Goal: Communication & Community: Answer question/provide support

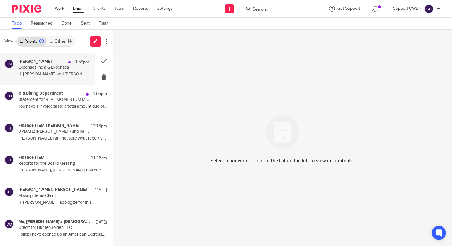
click at [27, 66] on p "Expenses India & Expenses" at bounding box center [46, 67] width 57 height 5
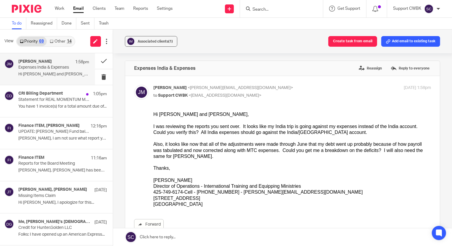
click at [153, 238] on link at bounding box center [282, 237] width 339 height 18
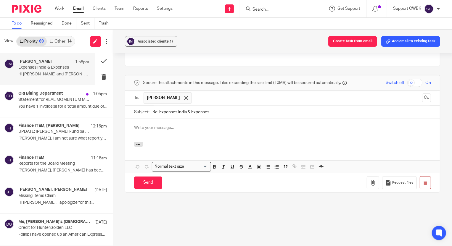
click at [144, 125] on p at bounding box center [282, 128] width 297 height 6
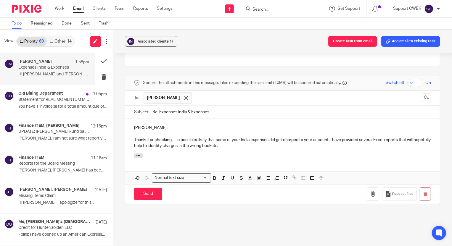
click at [243, 144] on p "Thanks for checking. It is possible/likely that some of your India expenses did…" at bounding box center [282, 143] width 297 height 12
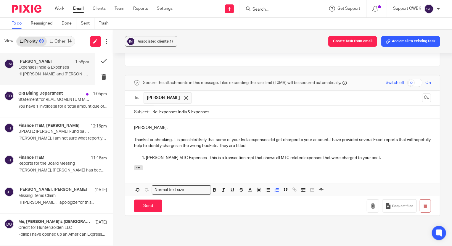
click at [376, 158] on p "[PERSON_NAME] MTC Expenses - this is a transaction rept that shows all MTC rela…" at bounding box center [288, 158] width 285 height 6
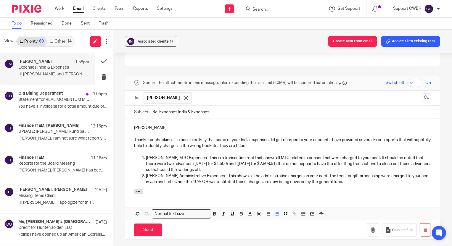
click at [236, 170] on p "[PERSON_NAME] MTC Expenses - this is a transaction rept that shows all MTC rela…" at bounding box center [288, 164] width 285 height 18
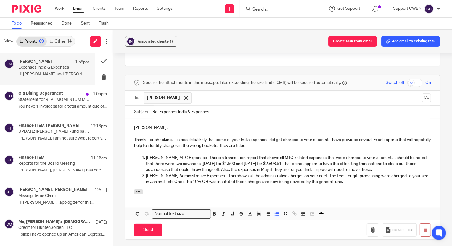
click at [238, 164] on p "[PERSON_NAME] MTC Expenses - this is a transaction report that shows all MTC-re…" at bounding box center [288, 164] width 285 height 18
click at [248, 165] on p "[PERSON_NAME] MTC Expenses - this is a transaction report that shows all MTC-re…" at bounding box center [288, 164] width 285 height 18
click at [361, 182] on p "[PERSON_NAME] Administrative Expenses - This shows all the administrative charg…" at bounding box center [288, 179] width 285 height 12
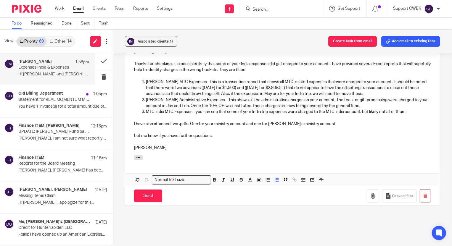
scroll to position [259, 0]
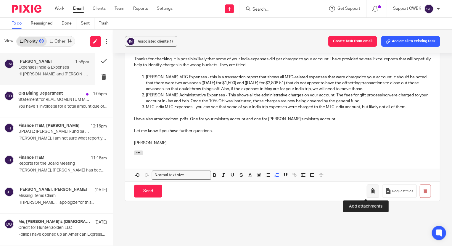
click at [370, 189] on icon "button" at bounding box center [373, 192] width 6 height 6
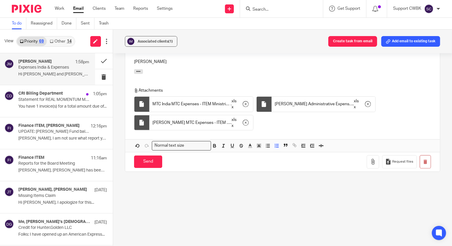
scroll to position [342, 0]
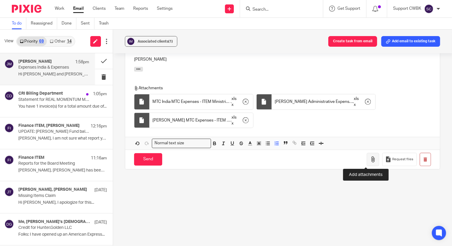
click at [370, 160] on icon "button" at bounding box center [373, 160] width 6 height 6
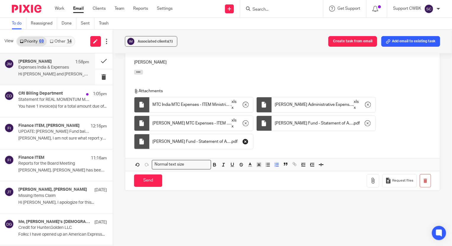
scroll to position [361, 0]
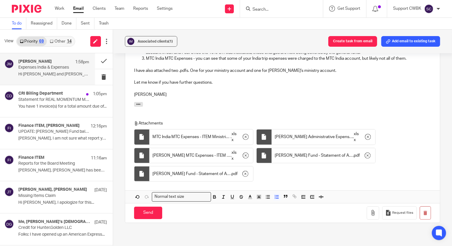
click at [139, 104] on icon "button" at bounding box center [138, 104] width 4 height 4
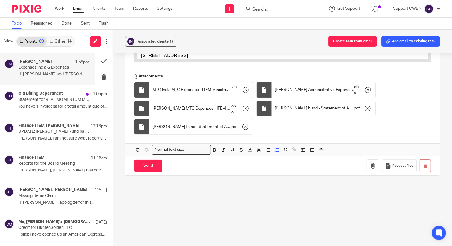
scroll to position [478, 0]
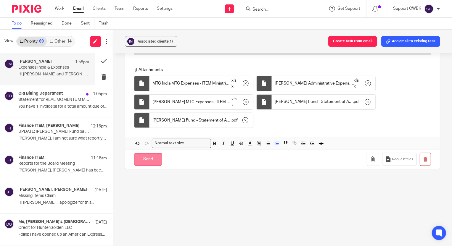
click at [144, 159] on input "Send" at bounding box center [148, 159] width 28 height 13
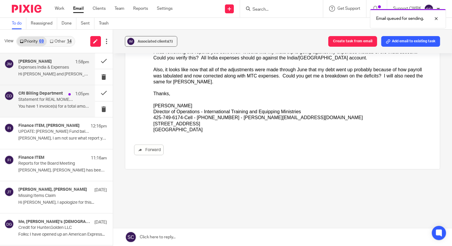
click at [43, 98] on p "Statement for REAL MOMENTUM Ministries, Inc. from CRI" at bounding box center [46, 99] width 57 height 5
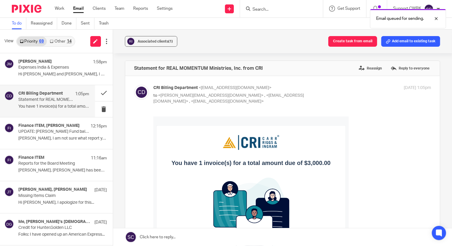
scroll to position [0, 0]
